Goal: Information Seeking & Learning: Check status

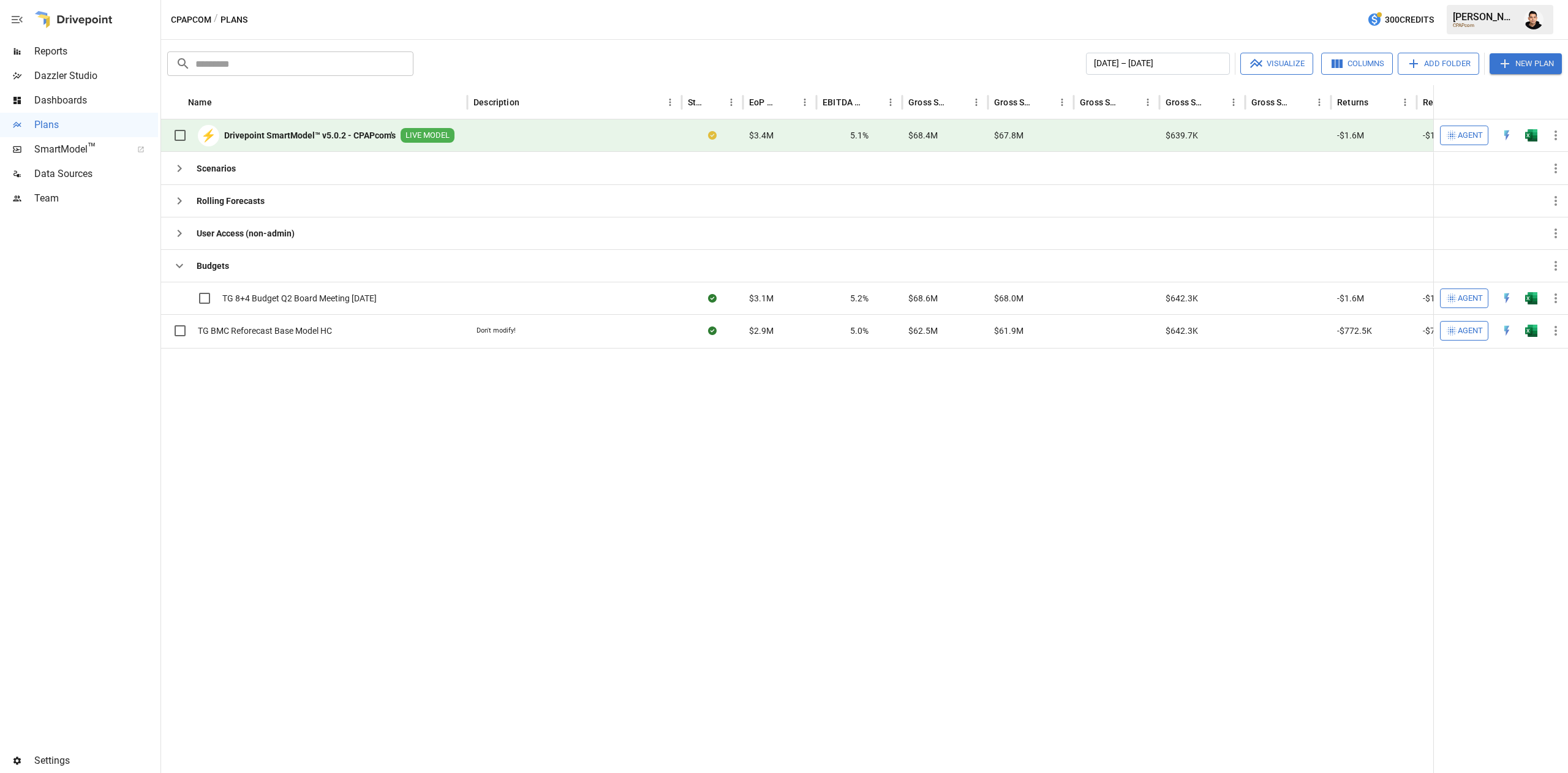
click at [44, 48] on span "Reports" at bounding box center [96, 51] width 124 height 14
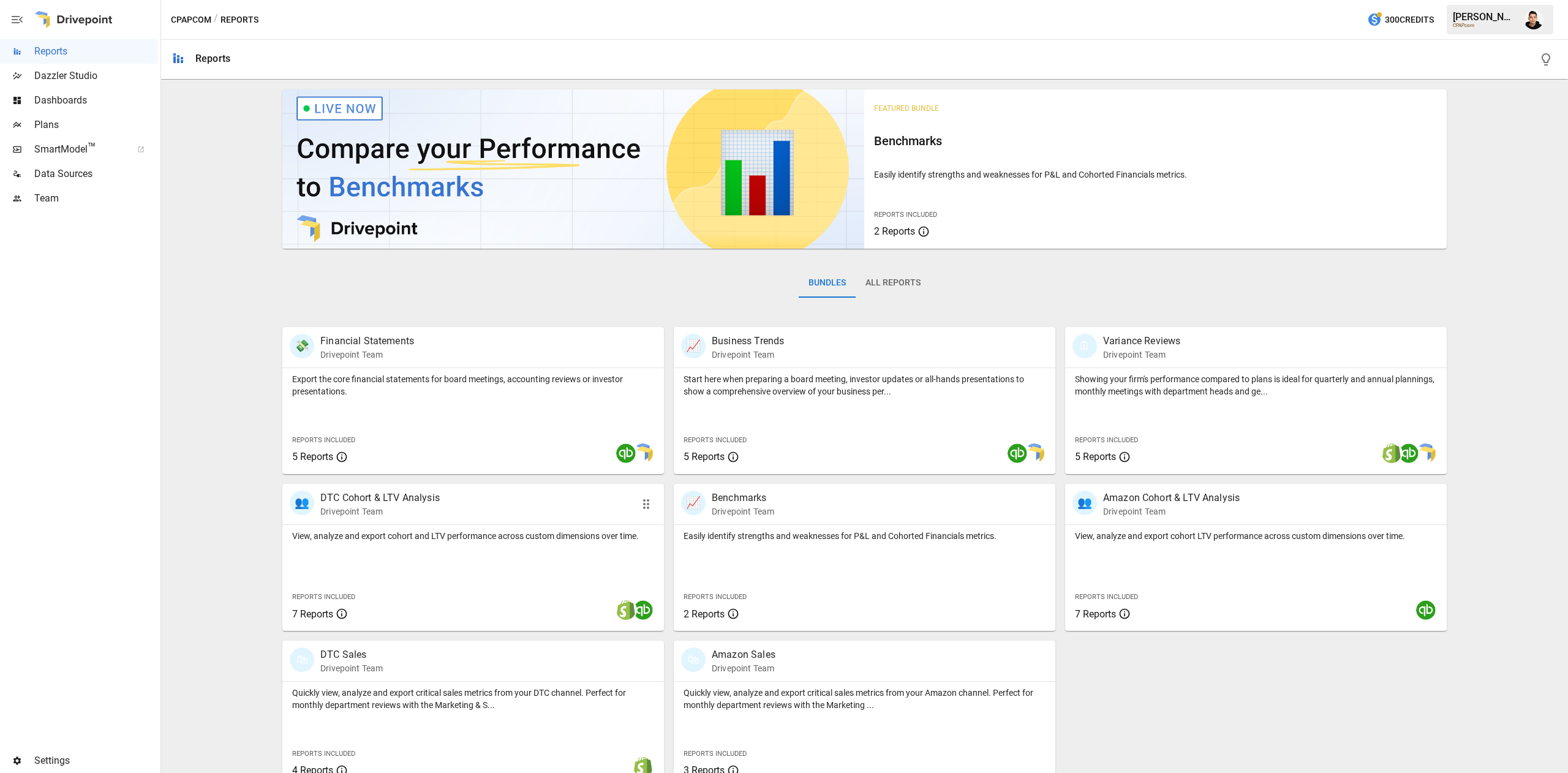
scroll to position [20, 0]
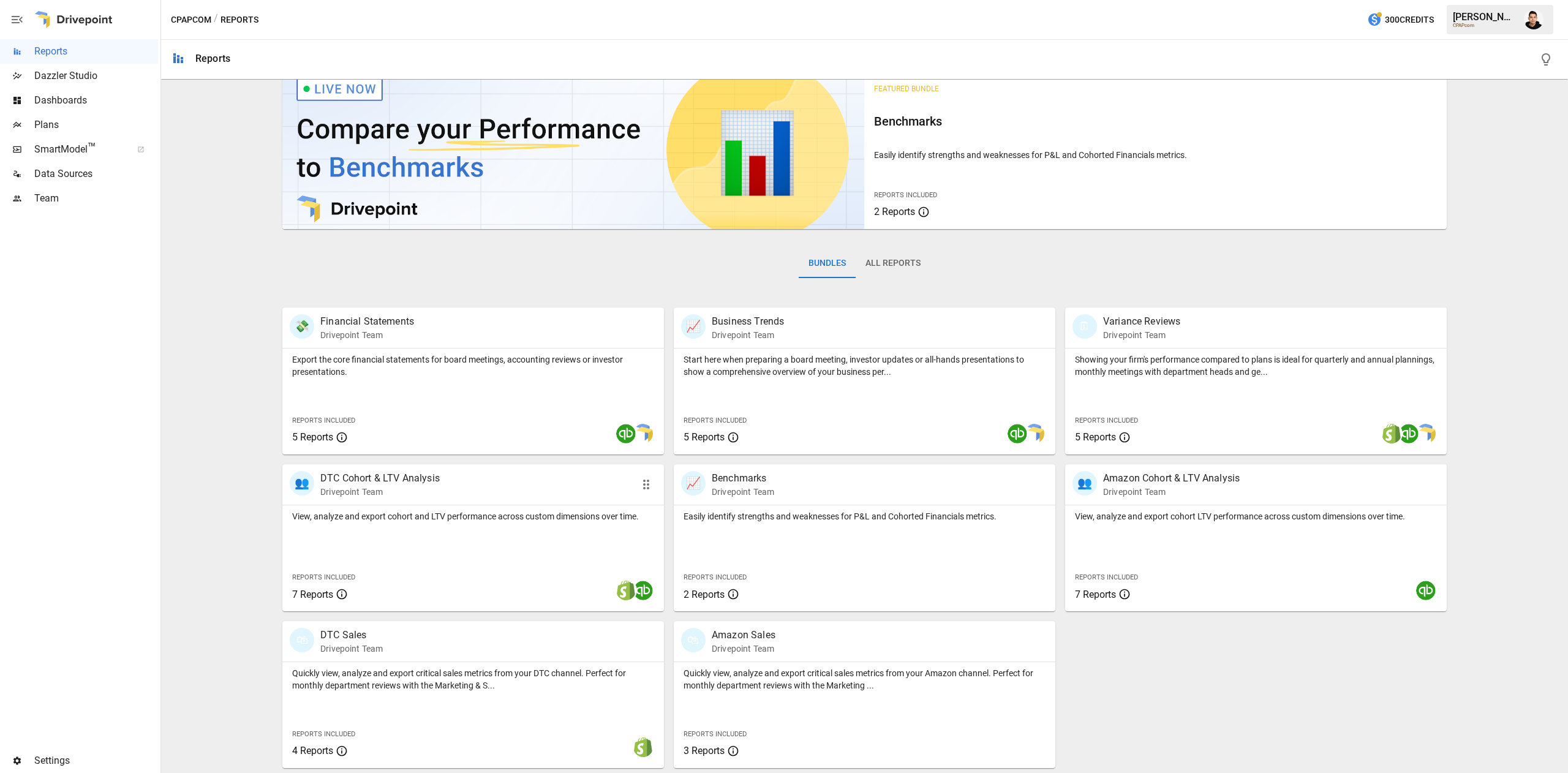
click at [444, 543] on div "View, analyze and export cohort and LTV performance across custom dimensions ov…" at bounding box center [473, 558] width 381 height 106
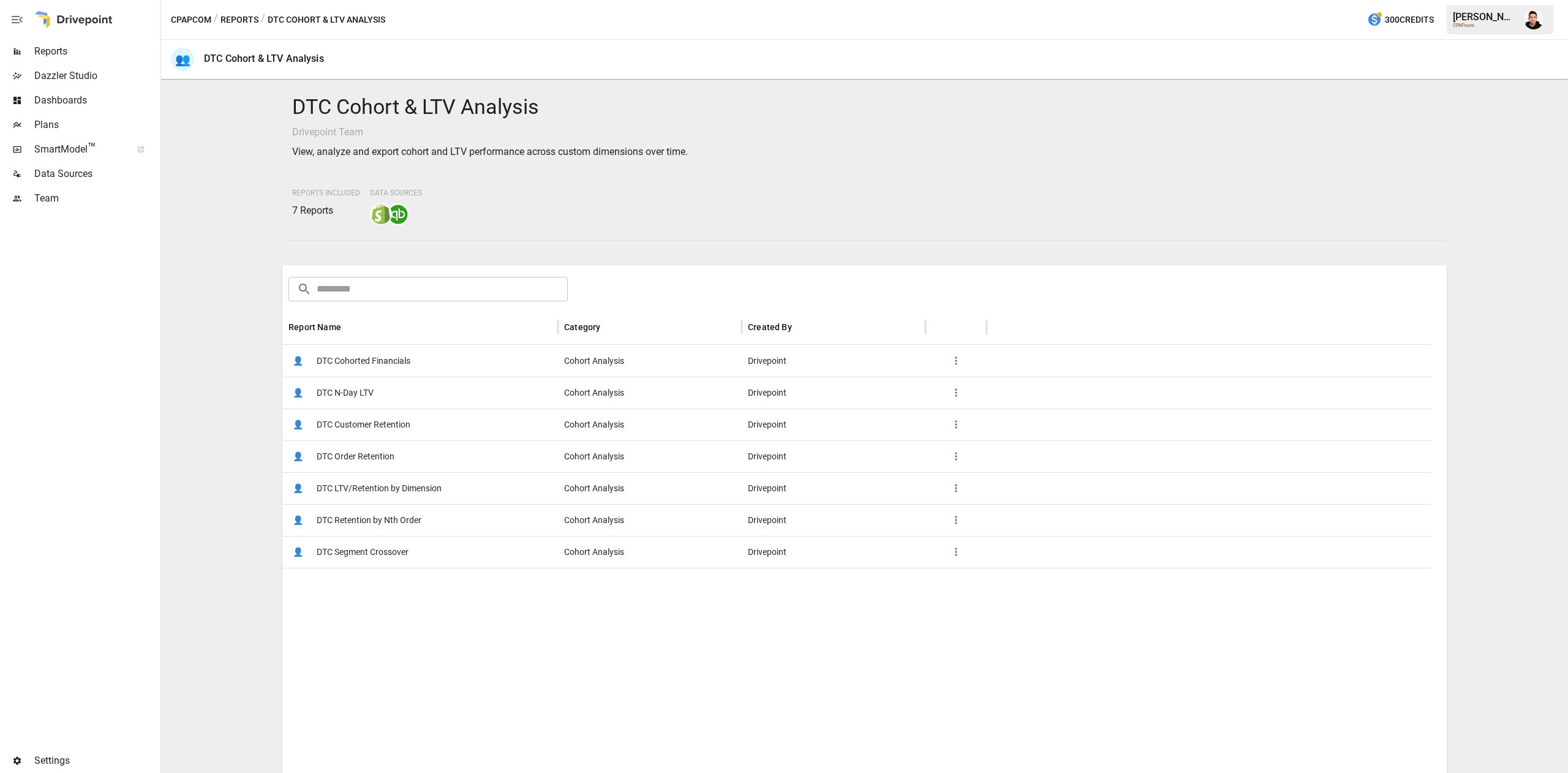
click at [409, 423] on span "DTC Customer Retention" at bounding box center [364, 425] width 94 height 32
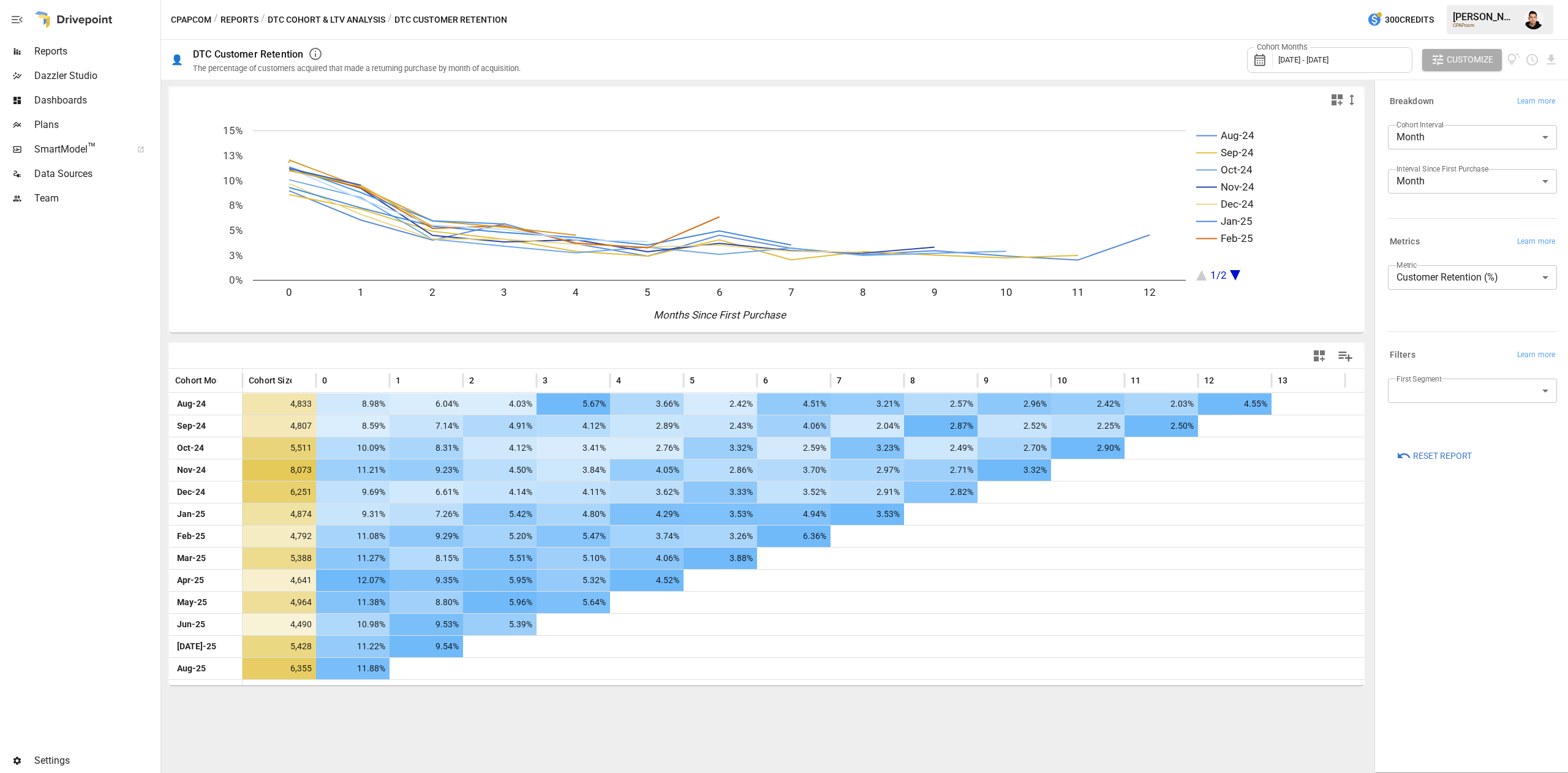
click at [1373, 53] on div "Cohort Months August 2024 - August 2025" at bounding box center [1330, 60] width 166 height 26
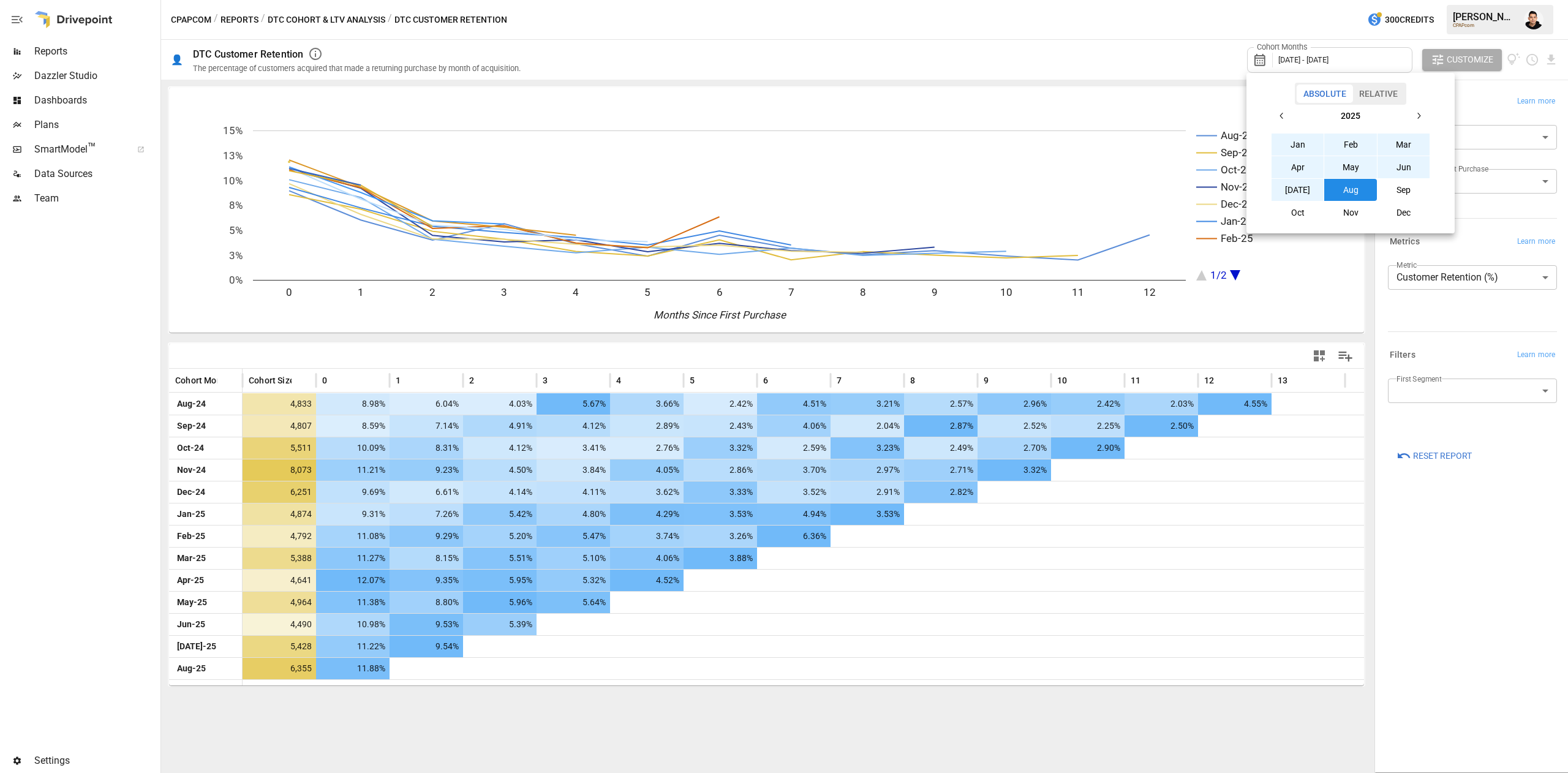
click at [1285, 110] on button "button" at bounding box center [1282, 116] width 22 height 22
click at [1300, 148] on button "Jan" at bounding box center [1298, 145] width 53 height 22
click at [1420, 117] on icon "button" at bounding box center [1418, 116] width 10 height 10
click at [1417, 208] on button "Dec" at bounding box center [1404, 213] width 53 height 22
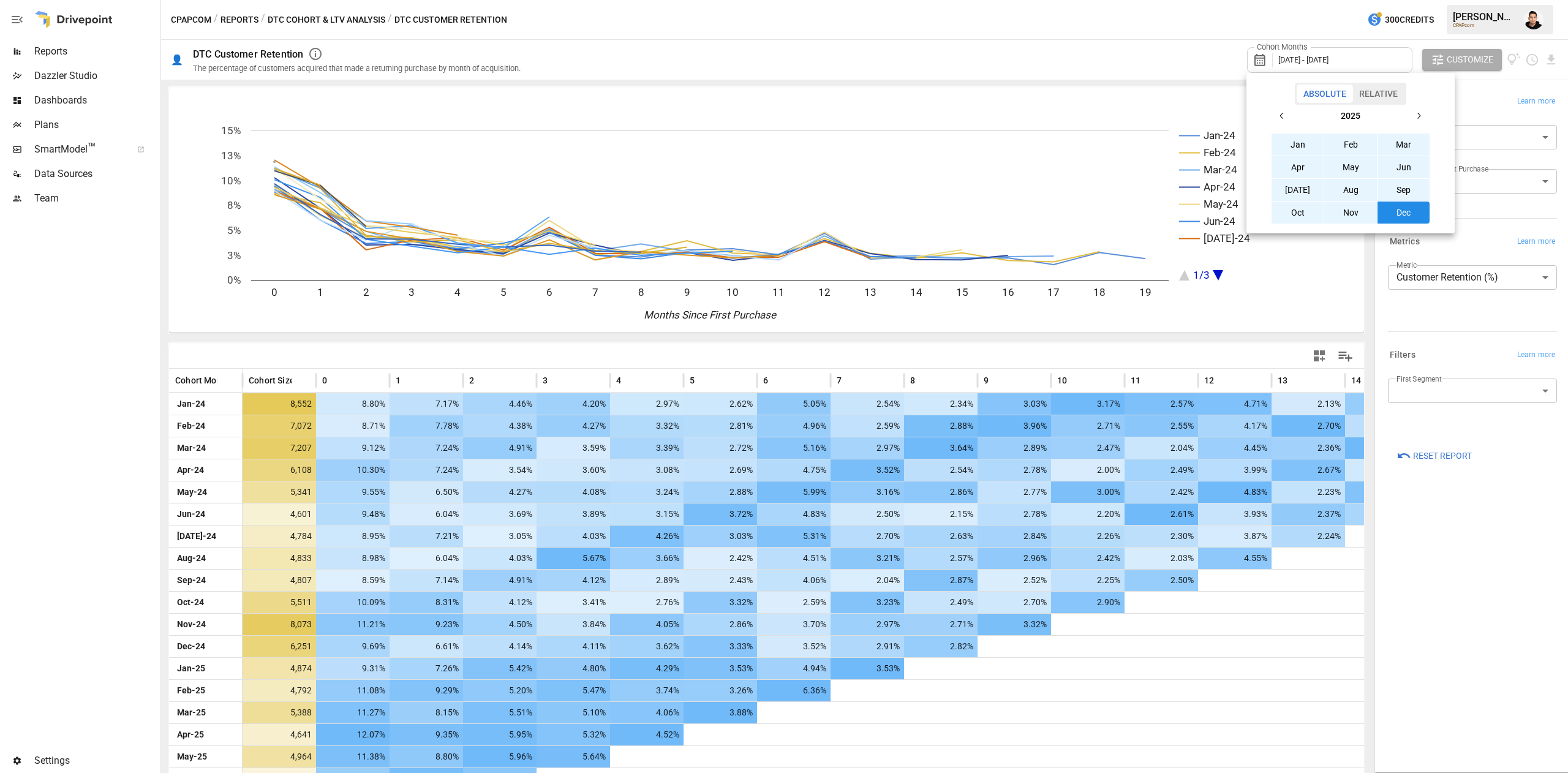
click at [1, 367] on div at bounding box center [784, 386] width 1568 height 773
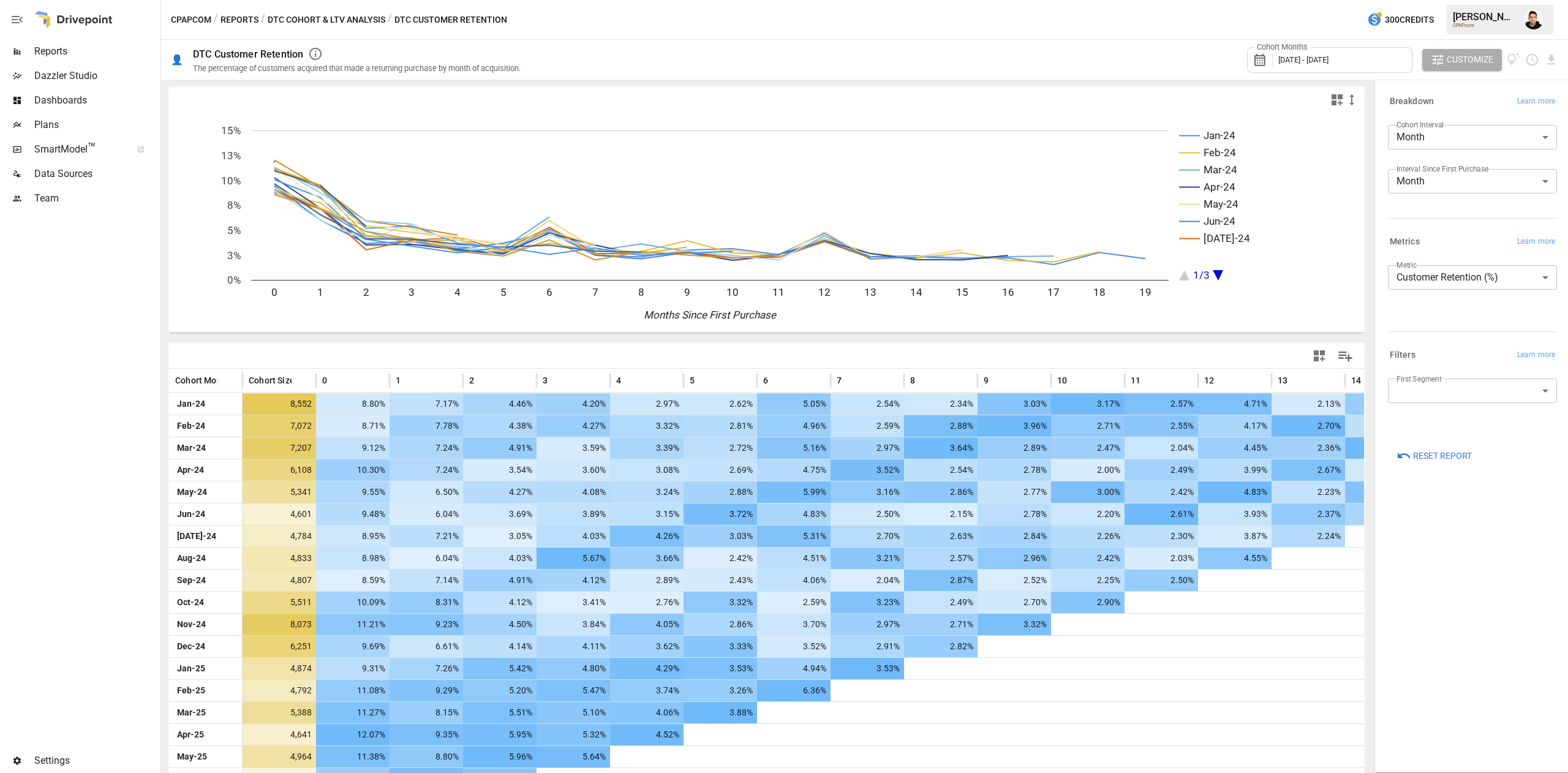
click at [109, 408] on div at bounding box center [79, 480] width 158 height 538
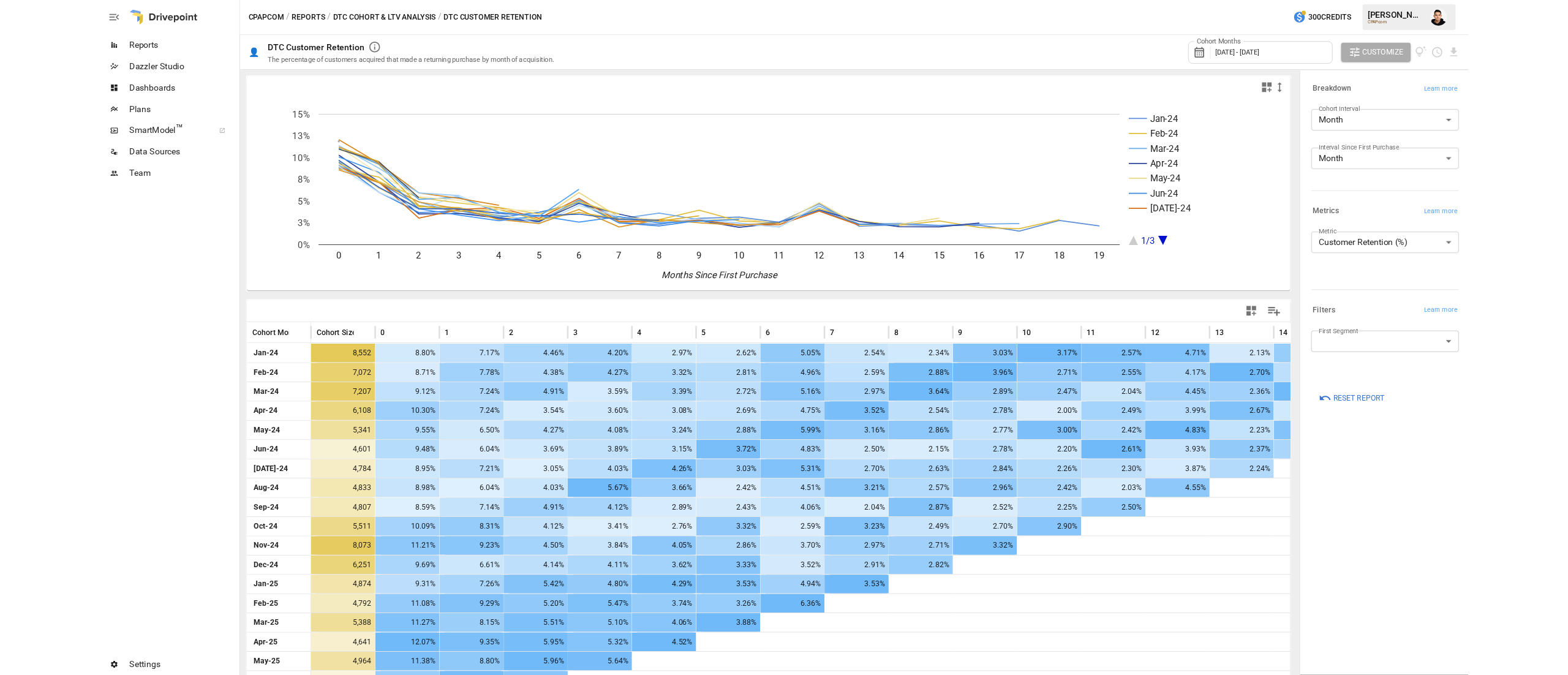
scroll to position [85, 0]
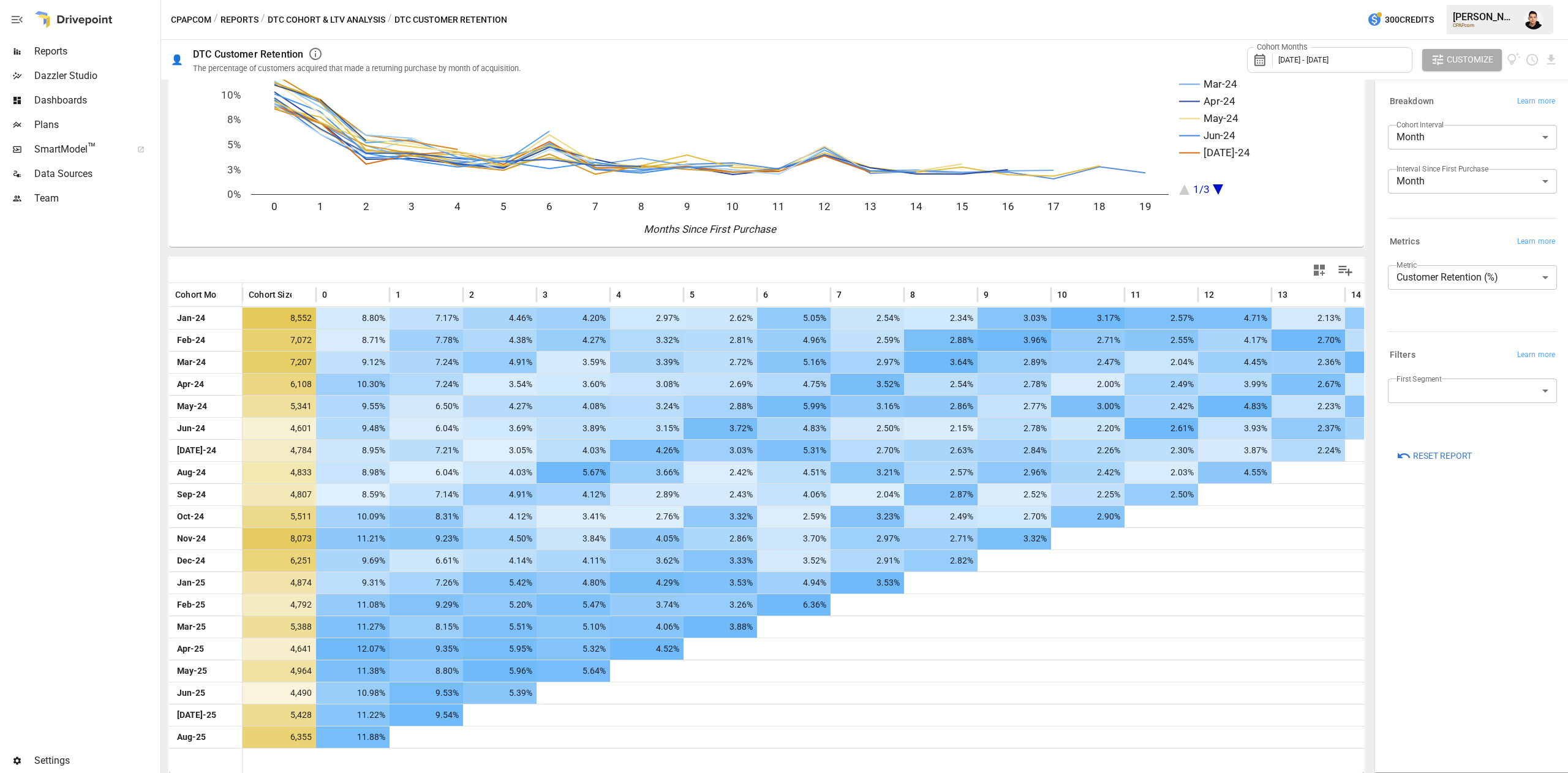
click at [1460, 521] on div "**********" at bounding box center [1472, 427] width 189 height 686
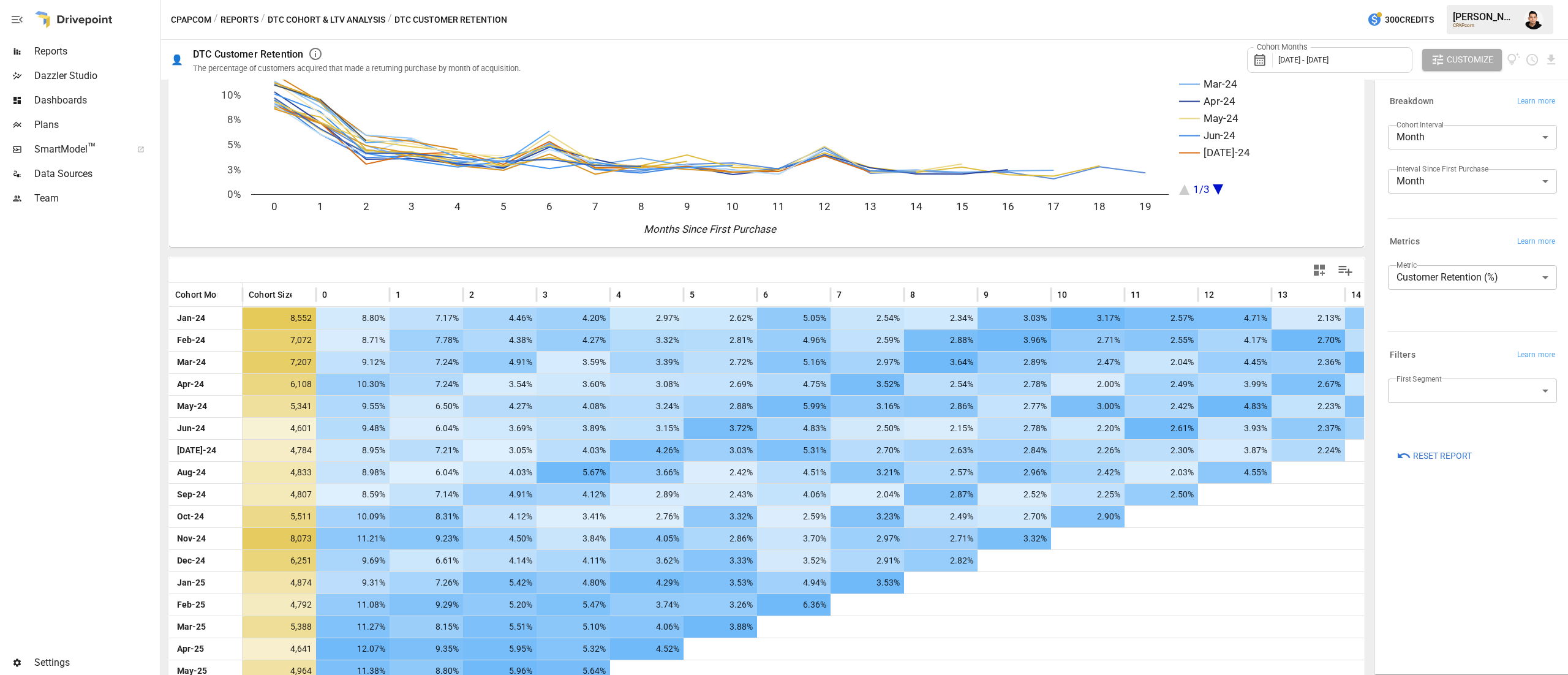
scroll to position [184, 0]
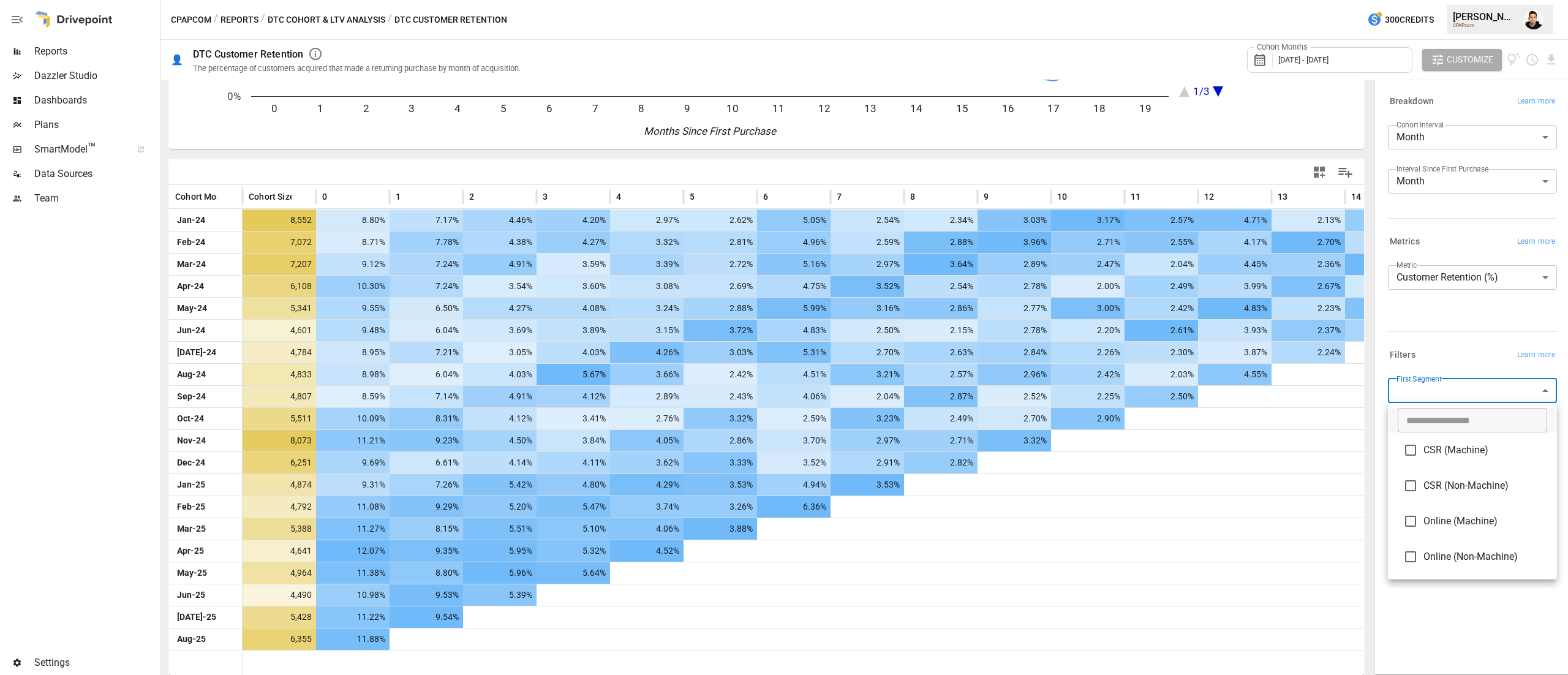
click at [1421, 0] on body "Reports Dazzler Studio Dashboards Plans SmartModel ™ Data Sources Team Settings…" at bounding box center [784, 0] width 1568 height 0
click at [1444, 518] on span "Online (Machine)" at bounding box center [1485, 521] width 124 height 14
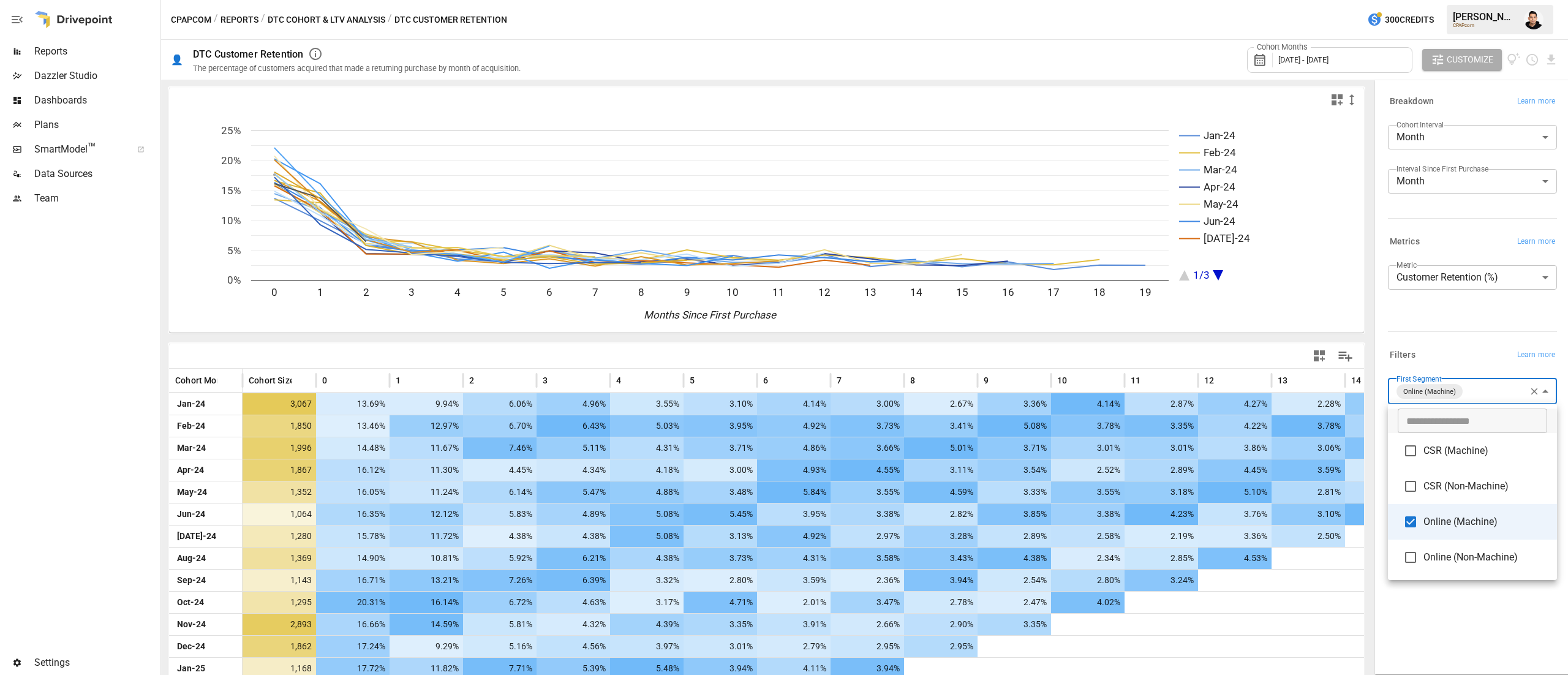
drag, startPoint x: 1363, startPoint y: 455, endPoint x: 1368, endPoint y: 599, distance: 144.1
click at [1368, 597] on div at bounding box center [784, 337] width 1568 height 675
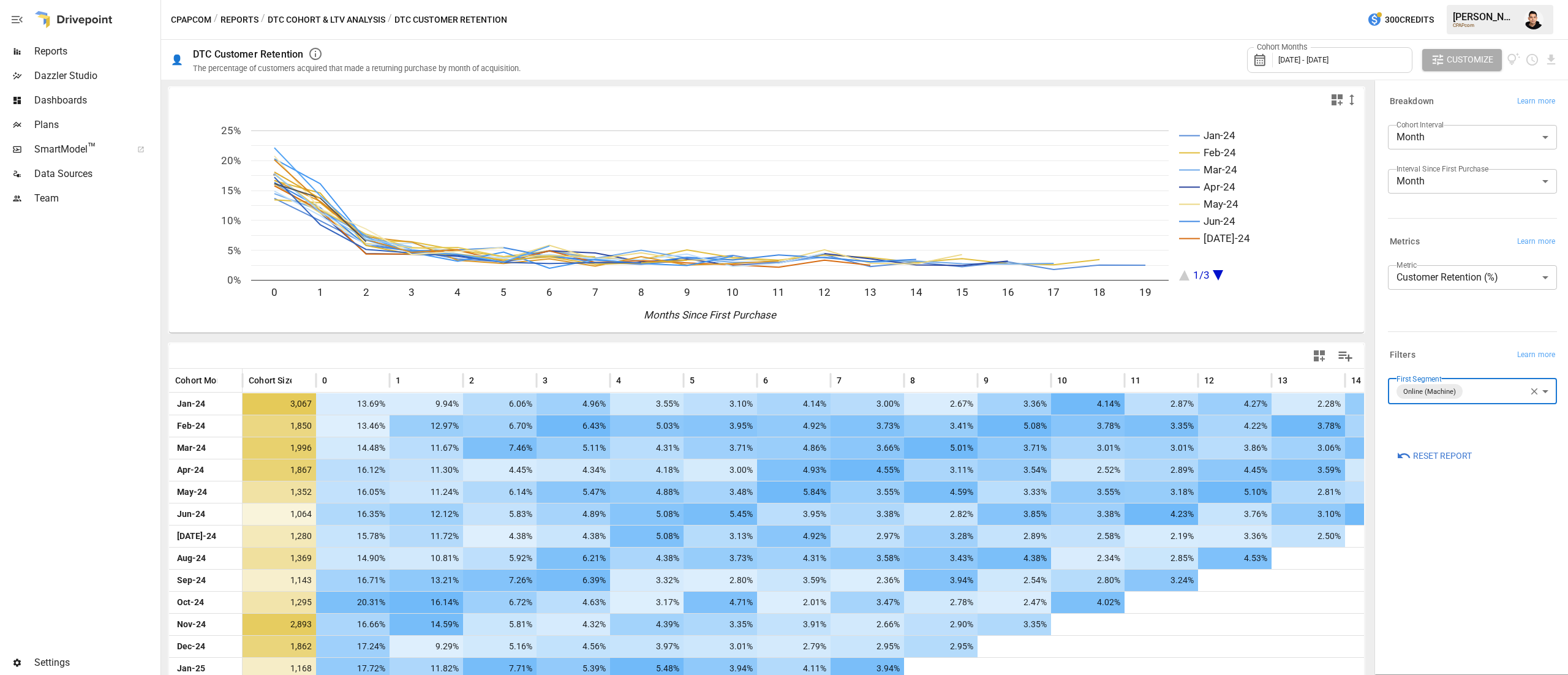
click at [1371, 597] on div "​ CSR (Machine) CSR (Non-Machine) Online (Machine) Online (Non-Machine)" at bounding box center [784, 337] width 1568 height 675
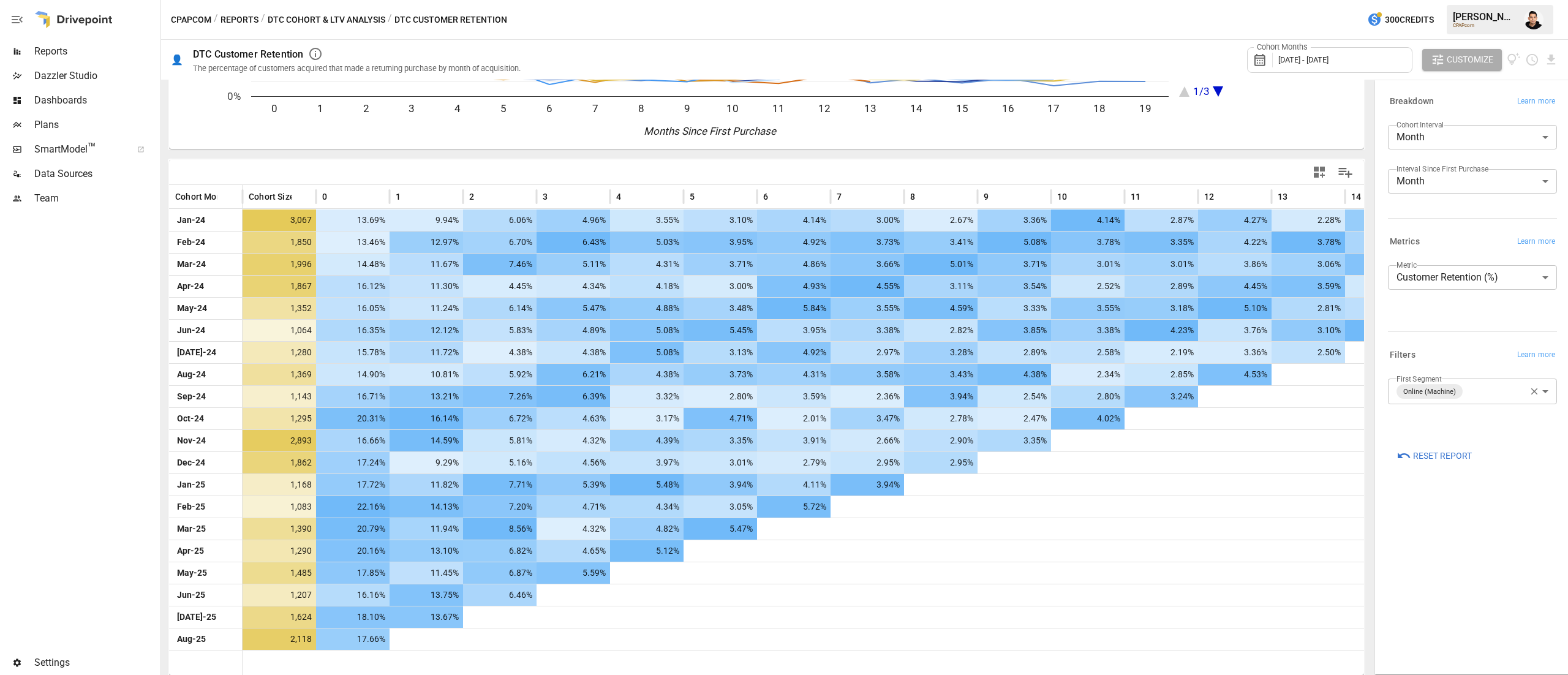
click at [1444, 588] on div "**********" at bounding box center [1472, 377] width 189 height 588
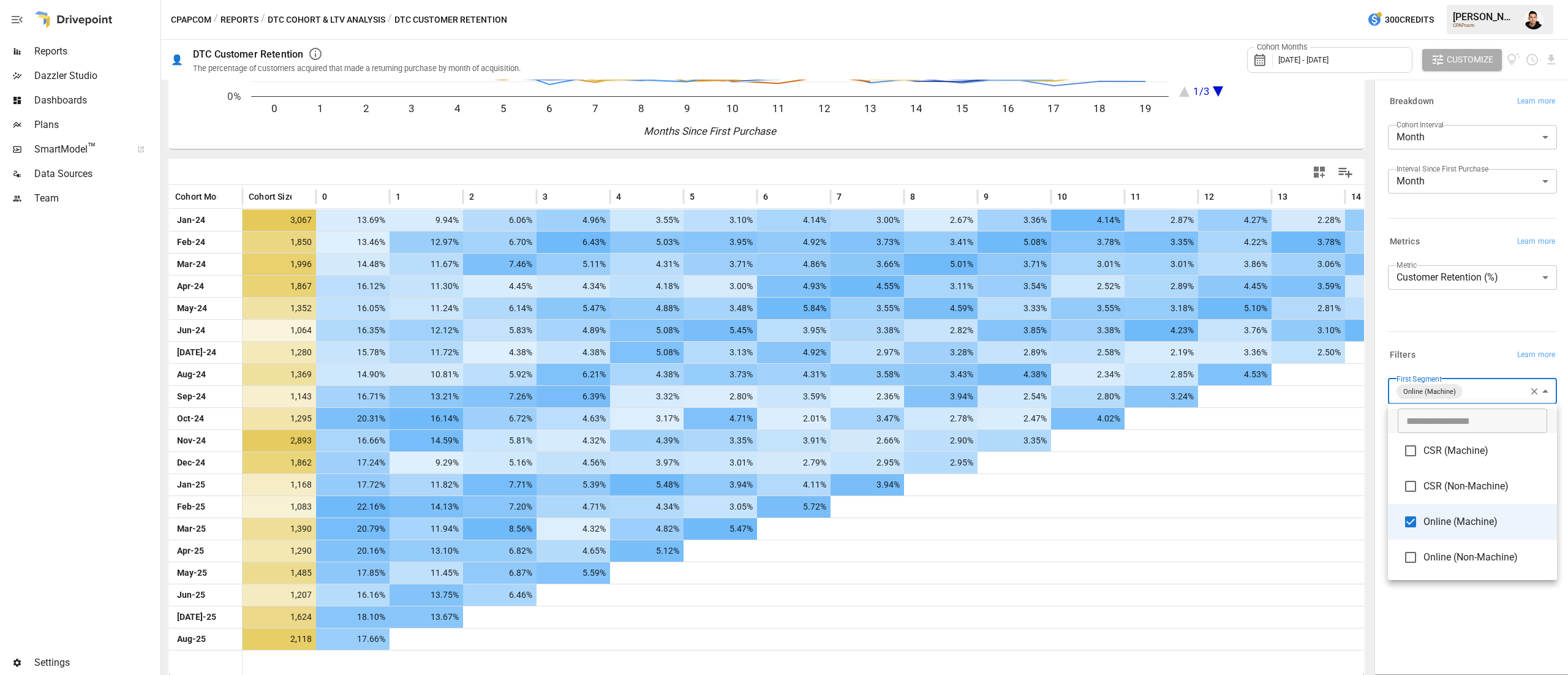
click at [1468, 0] on body "Reports Dazzler Studio Dashboards Plans SmartModel ™ Data Sources Team Settings…" at bounding box center [784, 0] width 1568 height 0
click at [1430, 555] on span "Online (Non-Machine)" at bounding box center [1485, 557] width 124 height 14
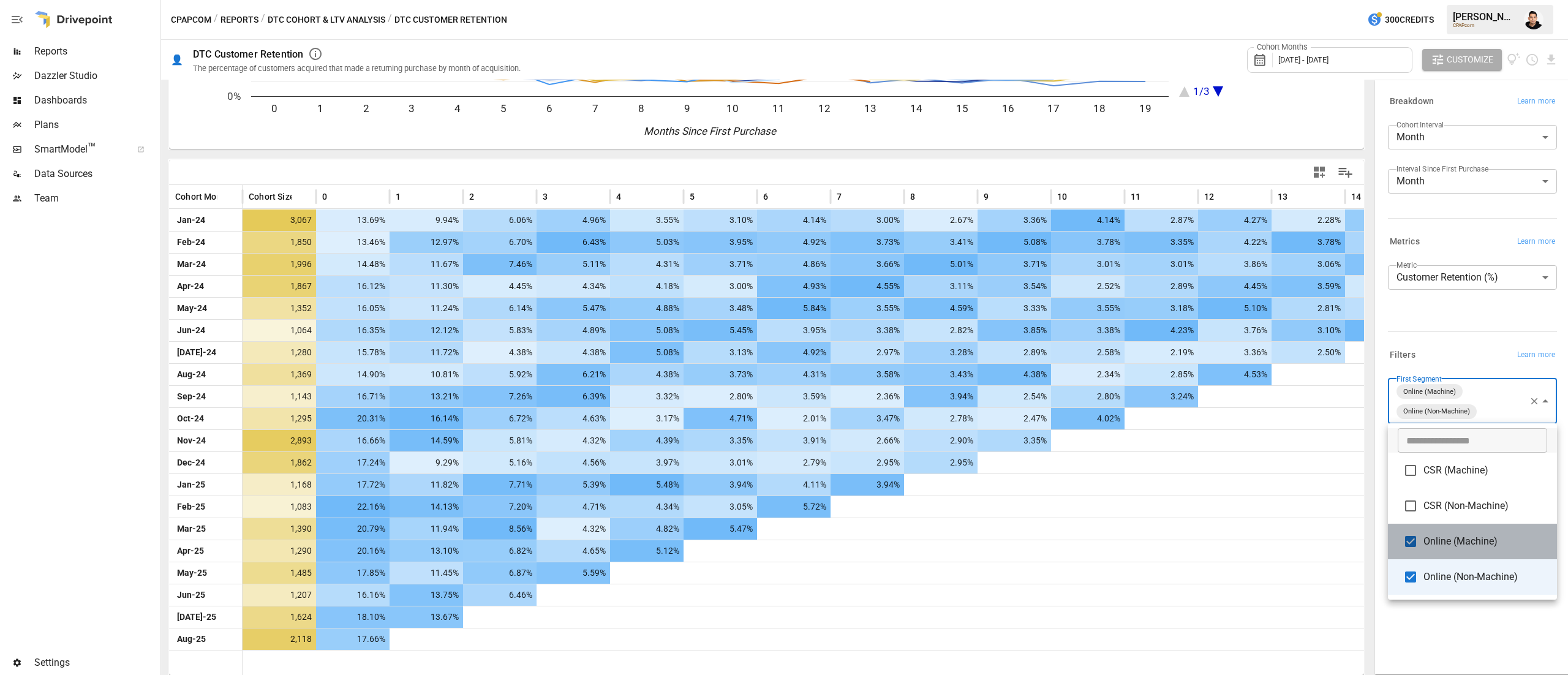
click at [1429, 524] on li "Online (Machine)" at bounding box center [1472, 542] width 169 height 35
type input "**********"
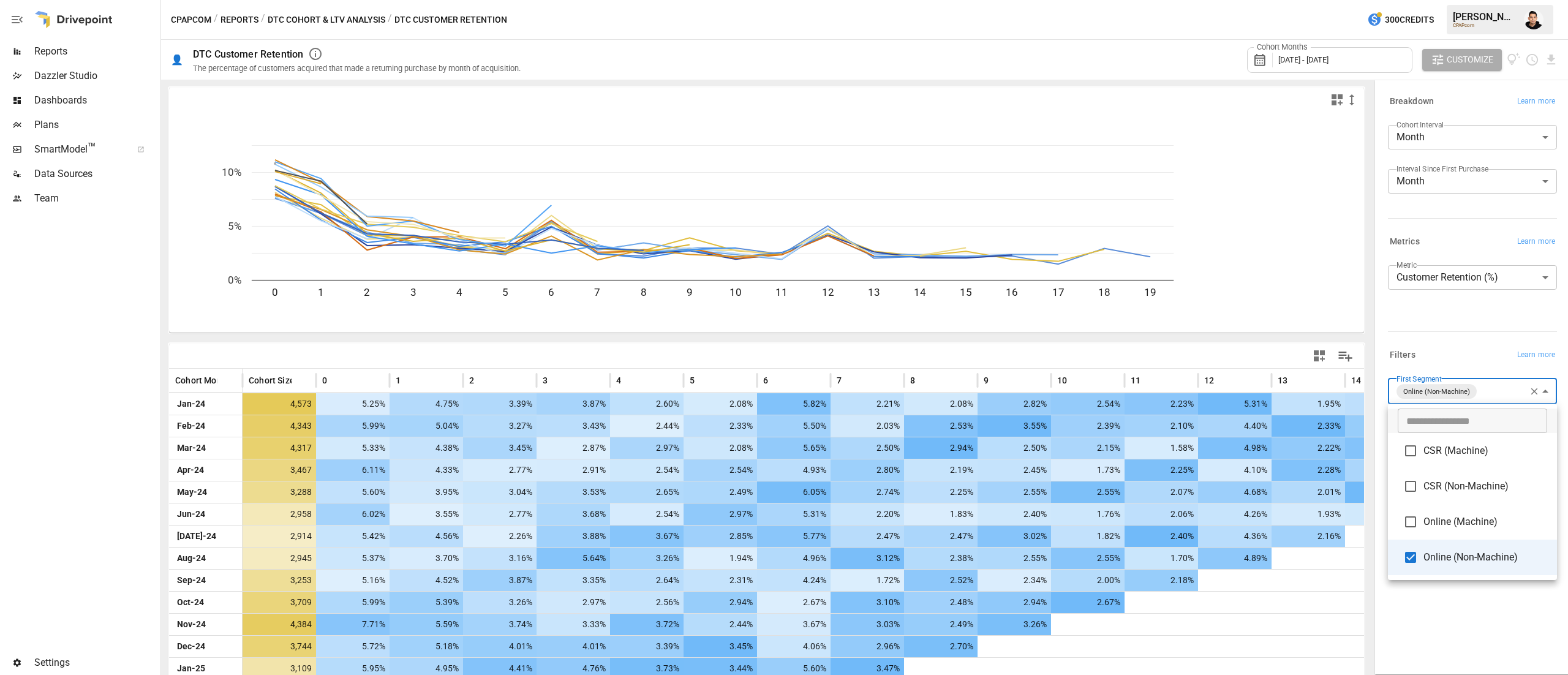
click at [1473, 631] on div at bounding box center [784, 337] width 1568 height 675
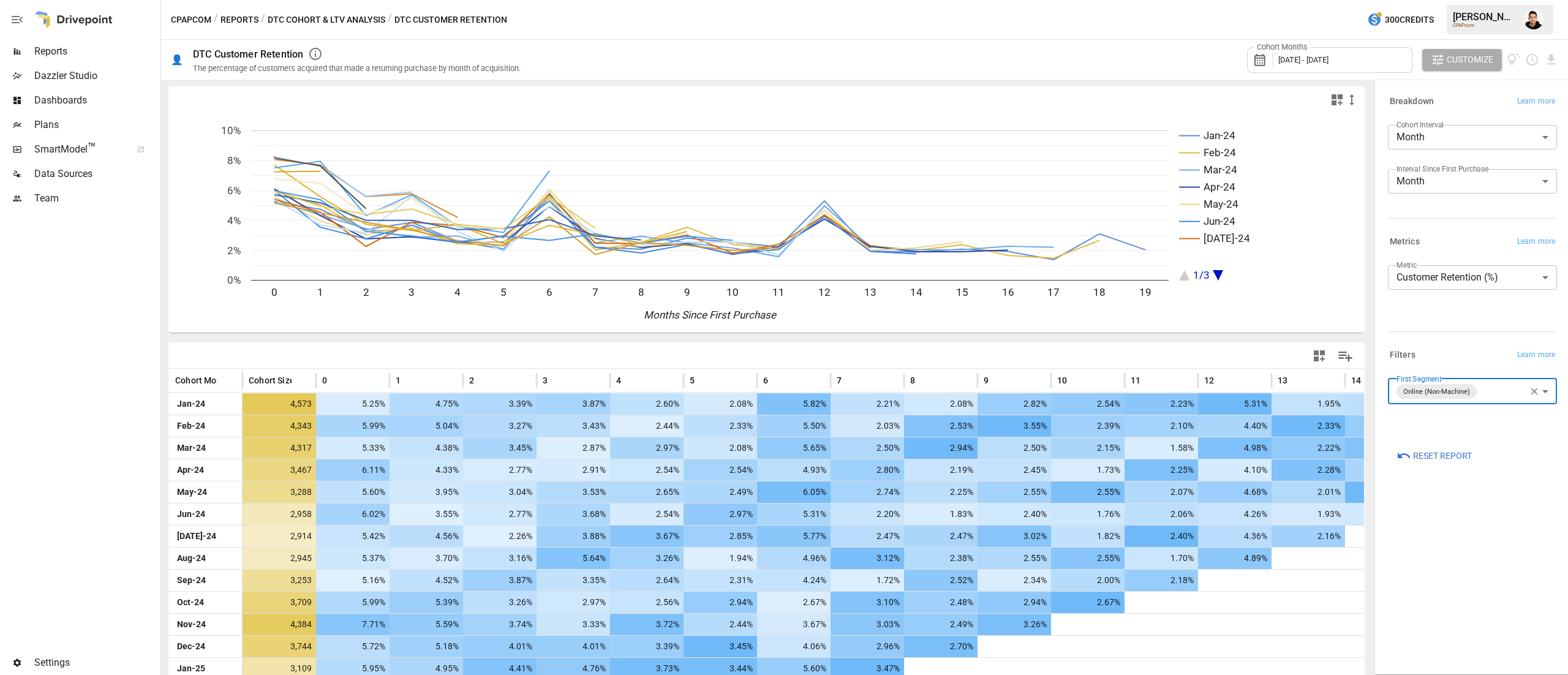
scroll to position [184, 0]
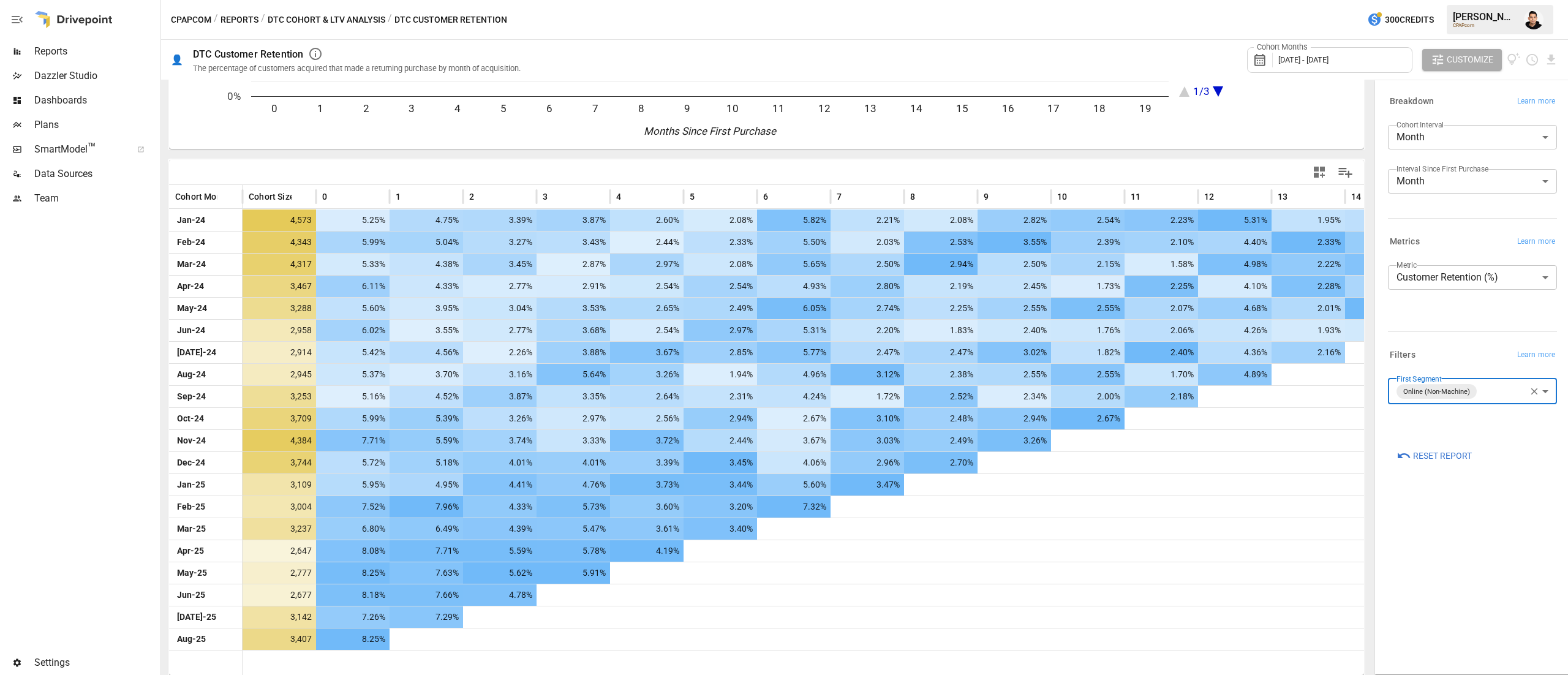
click at [1435, 503] on div "**********" at bounding box center [1472, 377] width 189 height 588
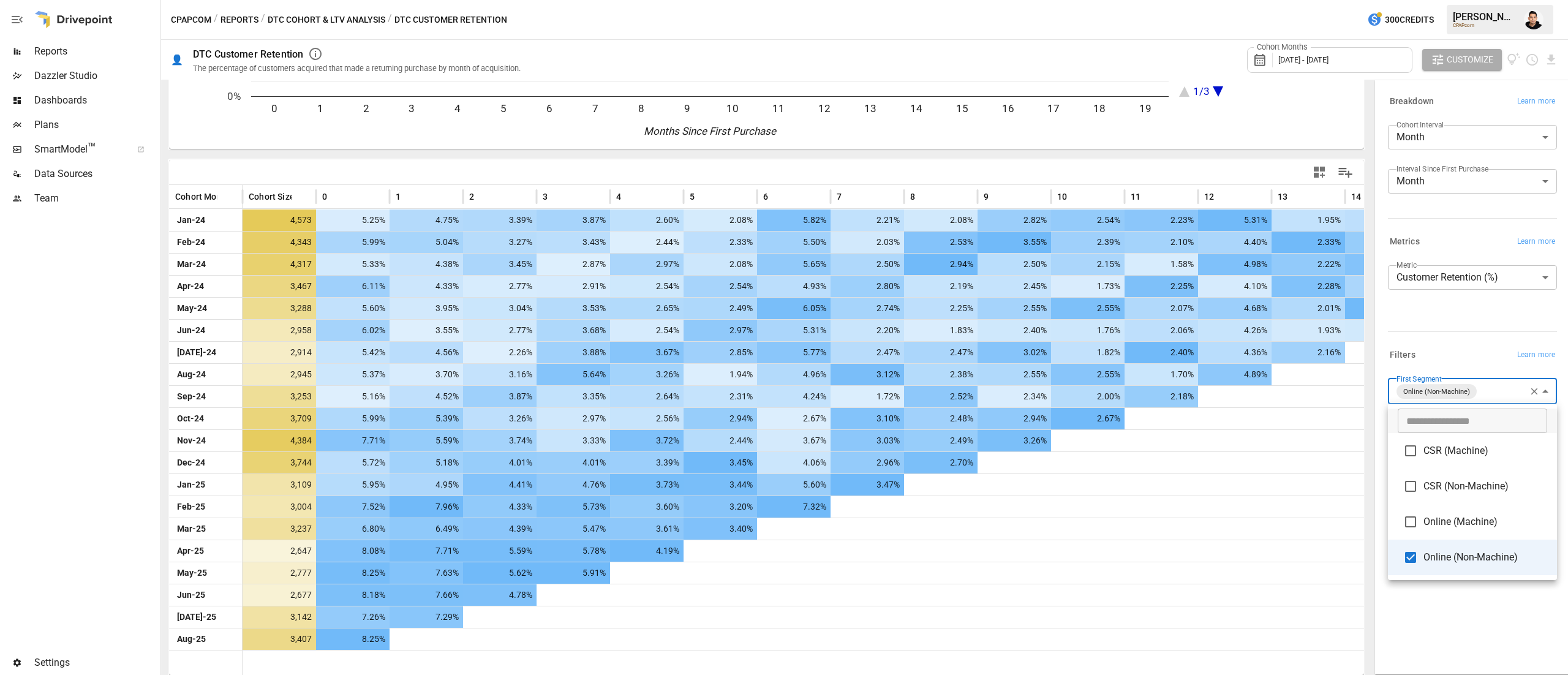
click at [1488, 0] on body "Reports Dazzler Studio Dashboards Plans SmartModel ™ Data Sources Team Settings…" at bounding box center [784, 0] width 1568 height 0
click at [1444, 560] on span "Online (Non-Machine)" at bounding box center [1485, 557] width 124 height 14
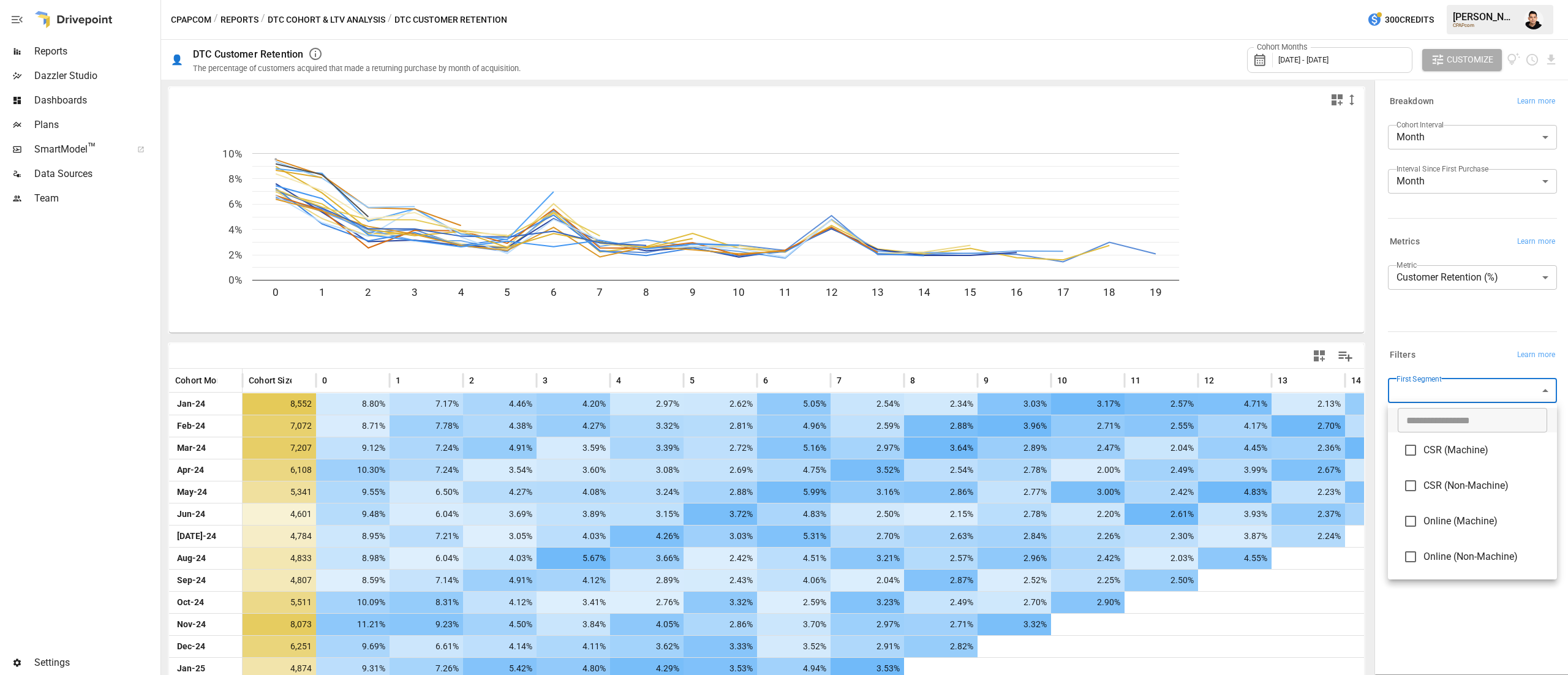
click at [1451, 453] on span "CSR (Machine)" at bounding box center [1485, 450] width 124 height 14
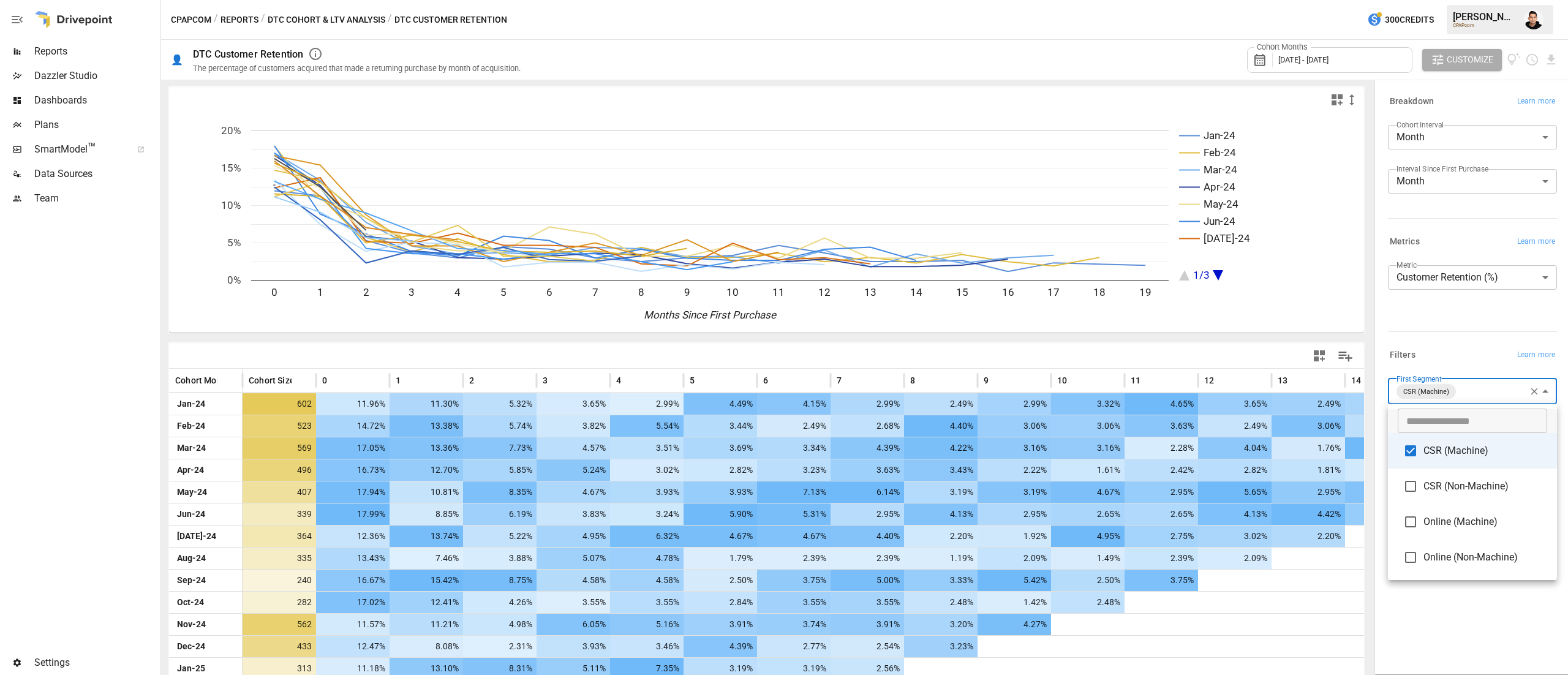
click at [884, 37] on div at bounding box center [784, 337] width 1568 height 675
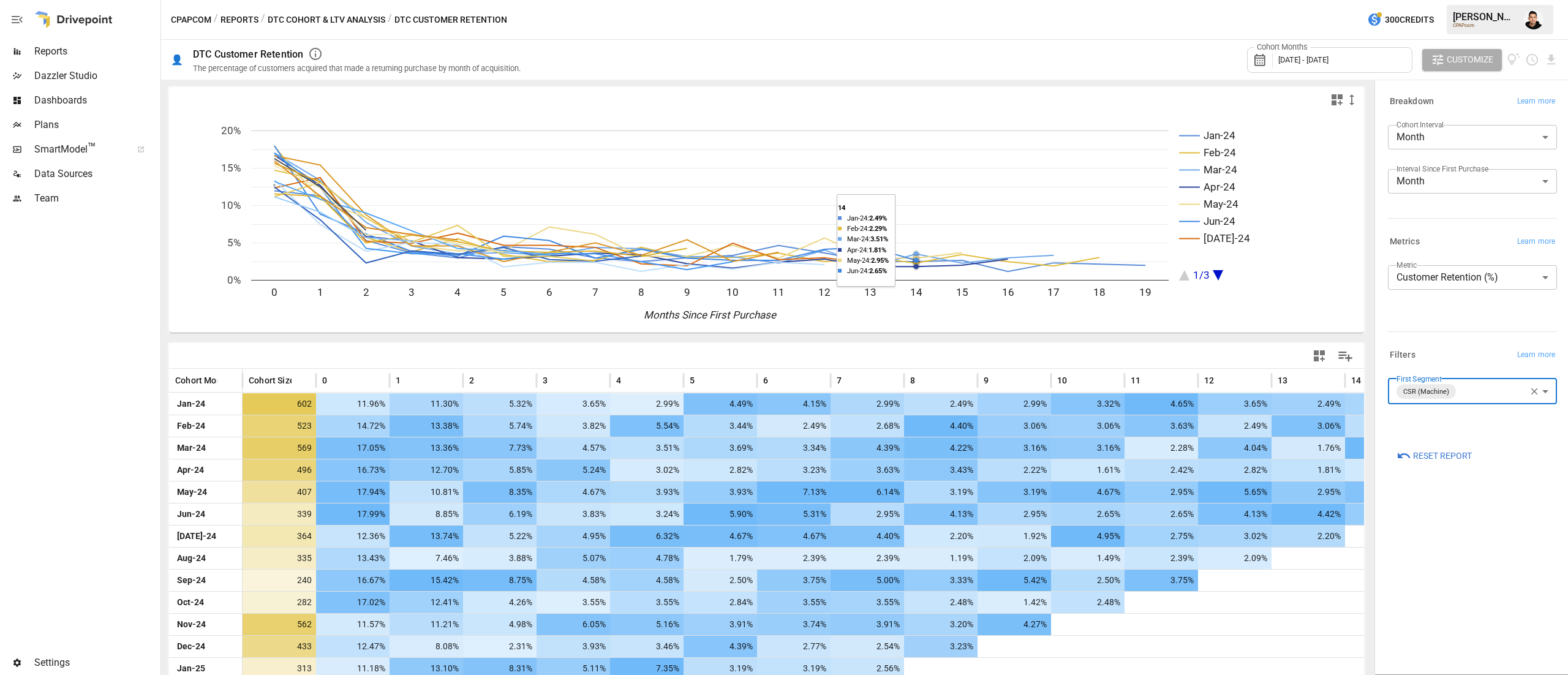
scroll to position [184, 0]
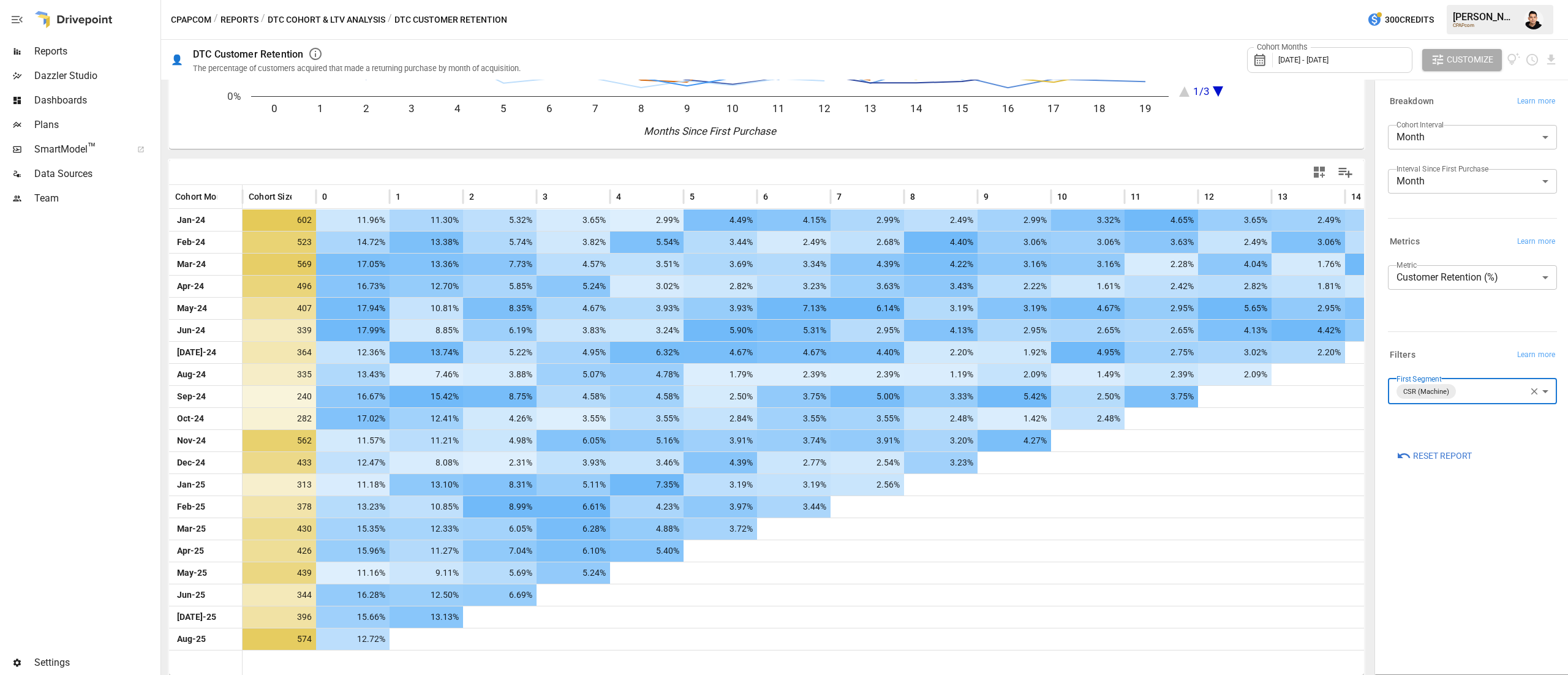
click at [1454, 606] on div "**********" at bounding box center [1472, 377] width 189 height 588
click at [1444, 0] on body "Reports Dazzler Studio Dashboards Plans SmartModel ™ Data Sources Team Settings…" at bounding box center [784, 0] width 1568 height 0
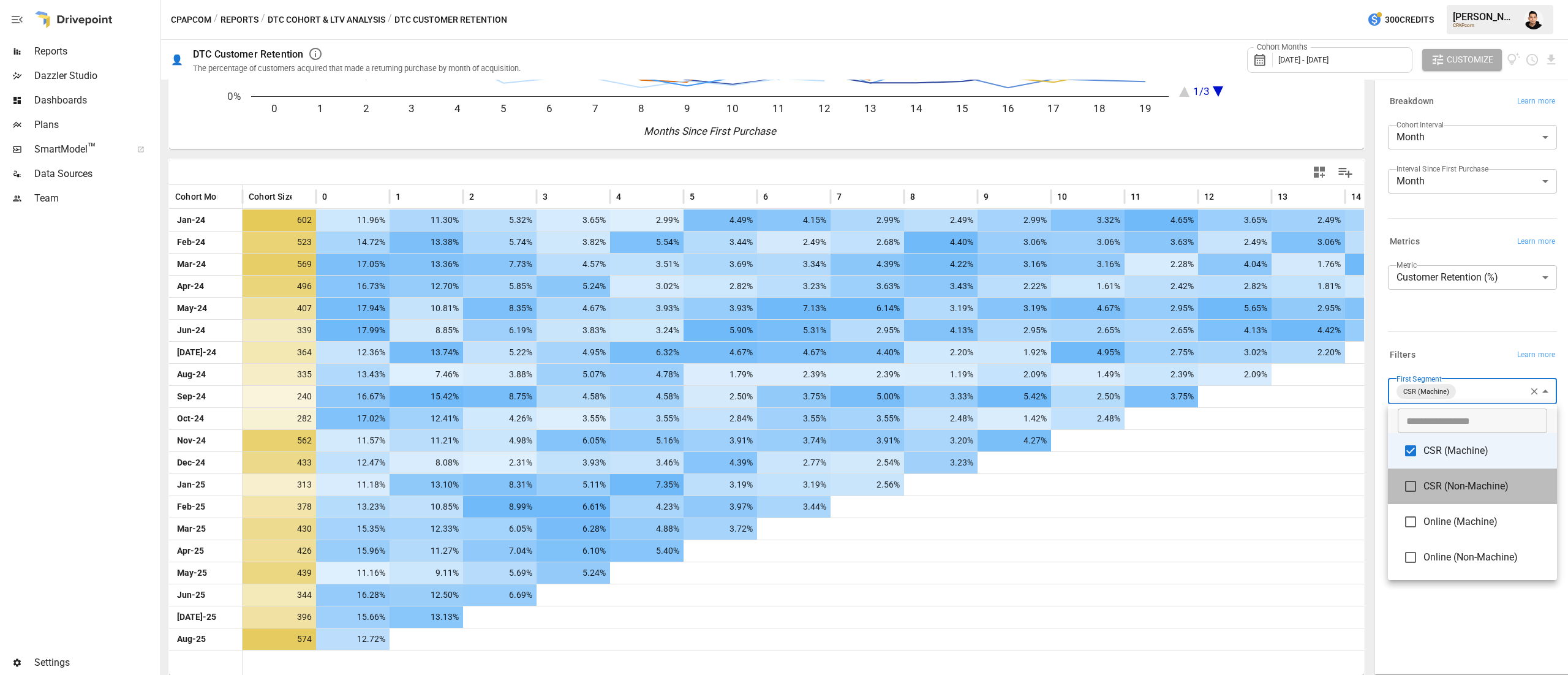
click at [1460, 487] on span "CSR (Non-Machine)" at bounding box center [1485, 486] width 124 height 14
click at [1450, 459] on li "CSR (Machine)" at bounding box center [1472, 450] width 169 height 35
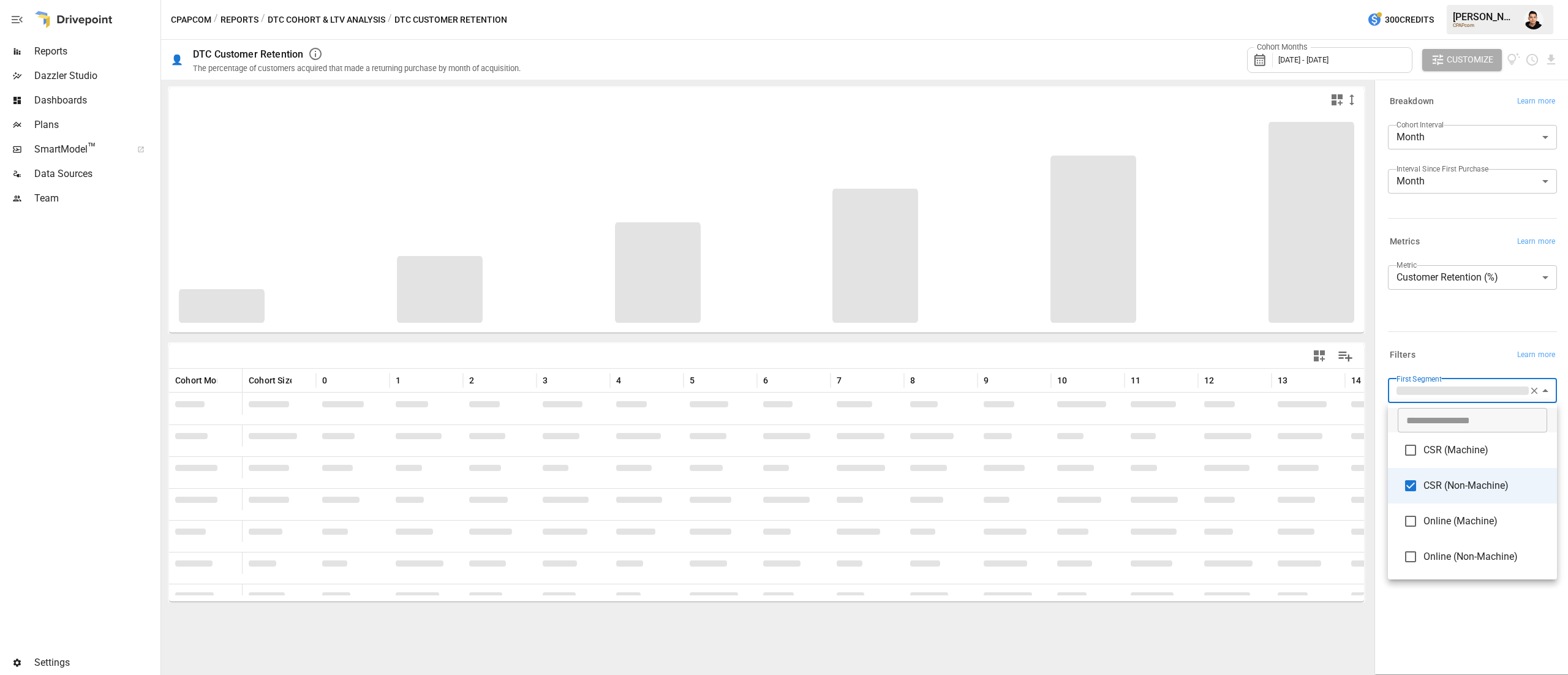
type input "**********"
click at [1440, 340] on div at bounding box center [784, 337] width 1568 height 675
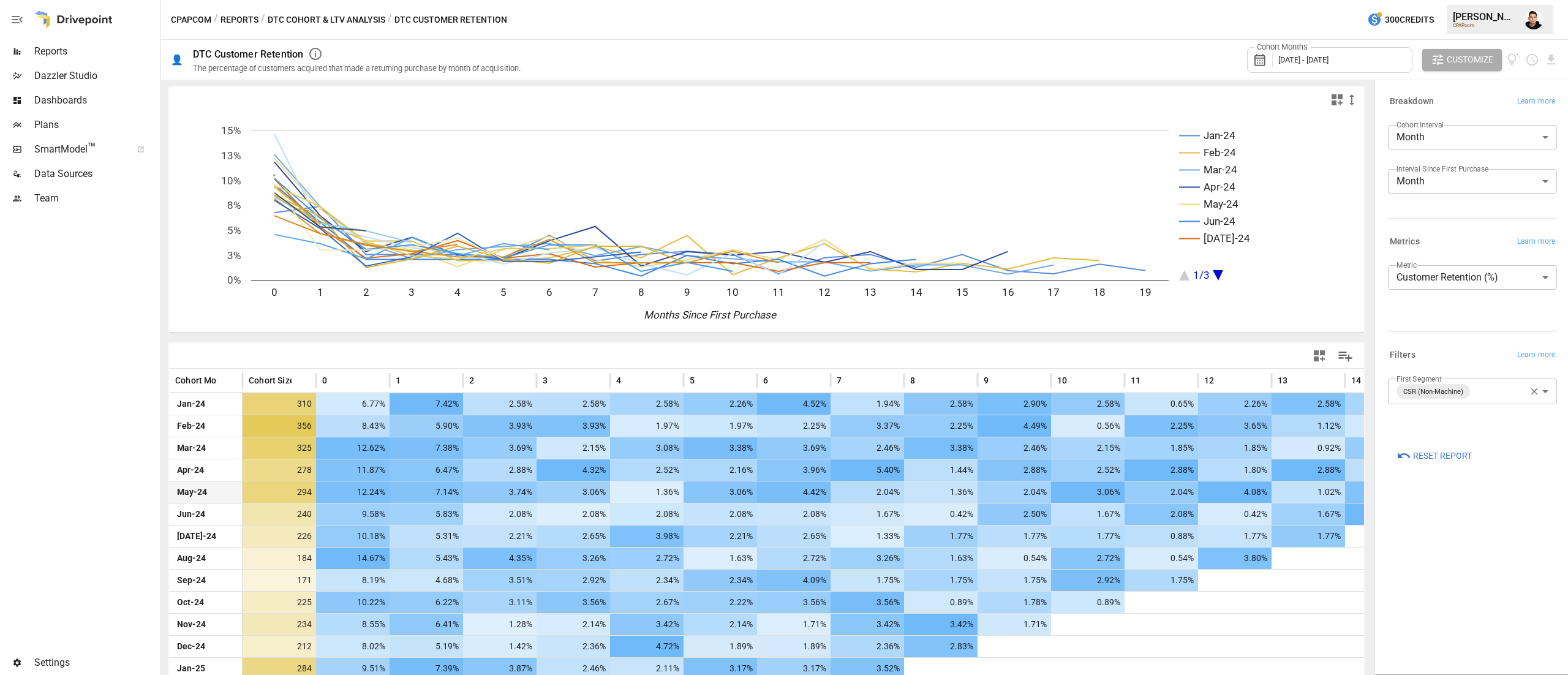
scroll to position [184, 0]
